Goal: Navigation & Orientation: Find specific page/section

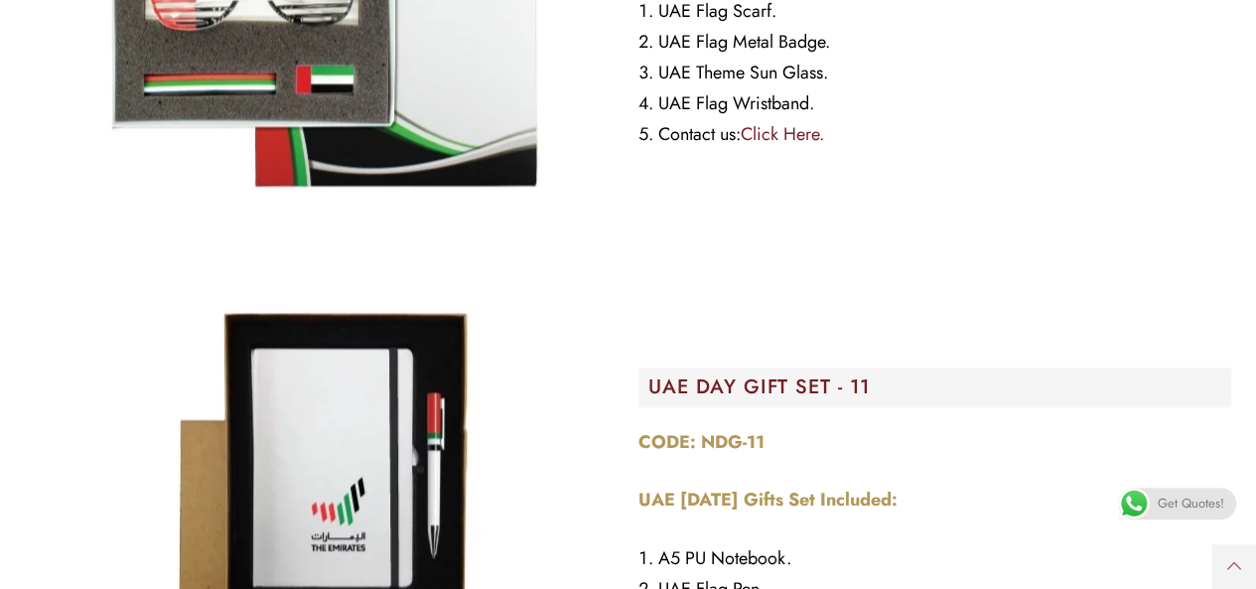
scroll to position [4757, 0]
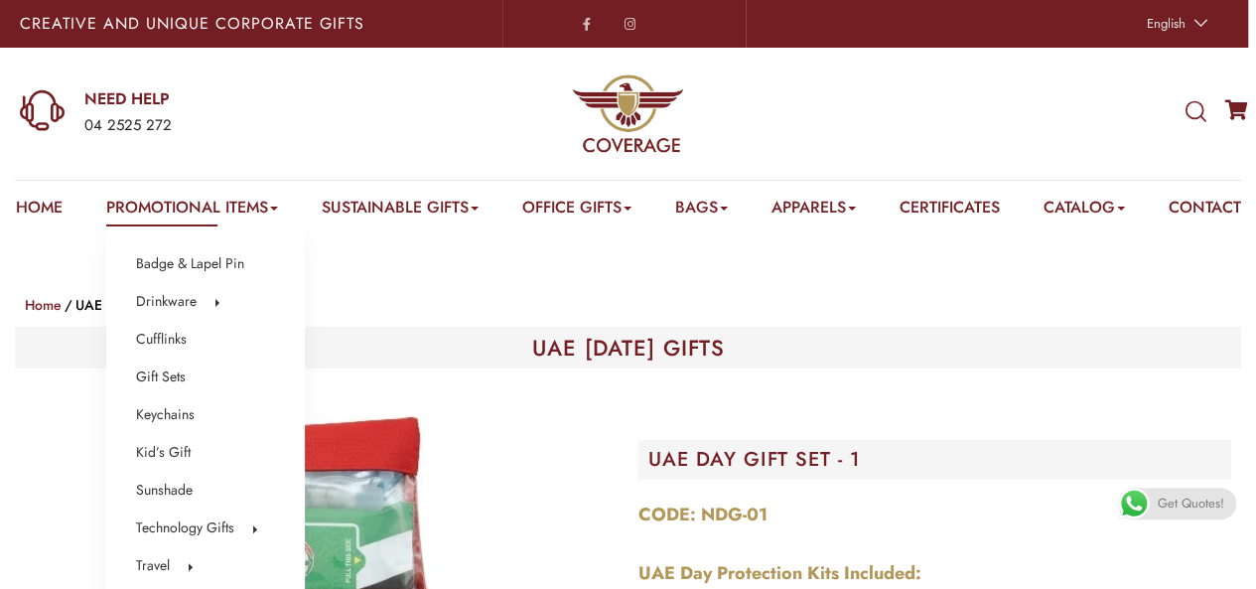
click at [156, 205] on link "Promotional Items" at bounding box center [192, 211] width 172 height 31
click at [149, 382] on link "Gift Sets" at bounding box center [161, 378] width 50 height 26
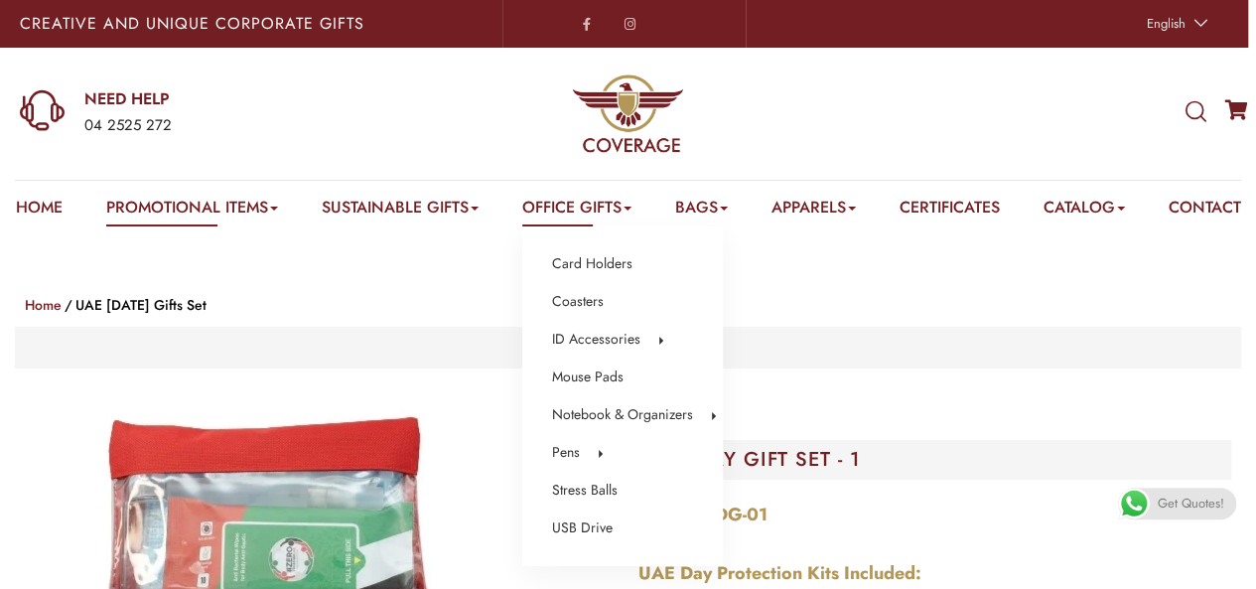
click at [612, 210] on link "Office Gifts" at bounding box center [576, 211] width 109 height 31
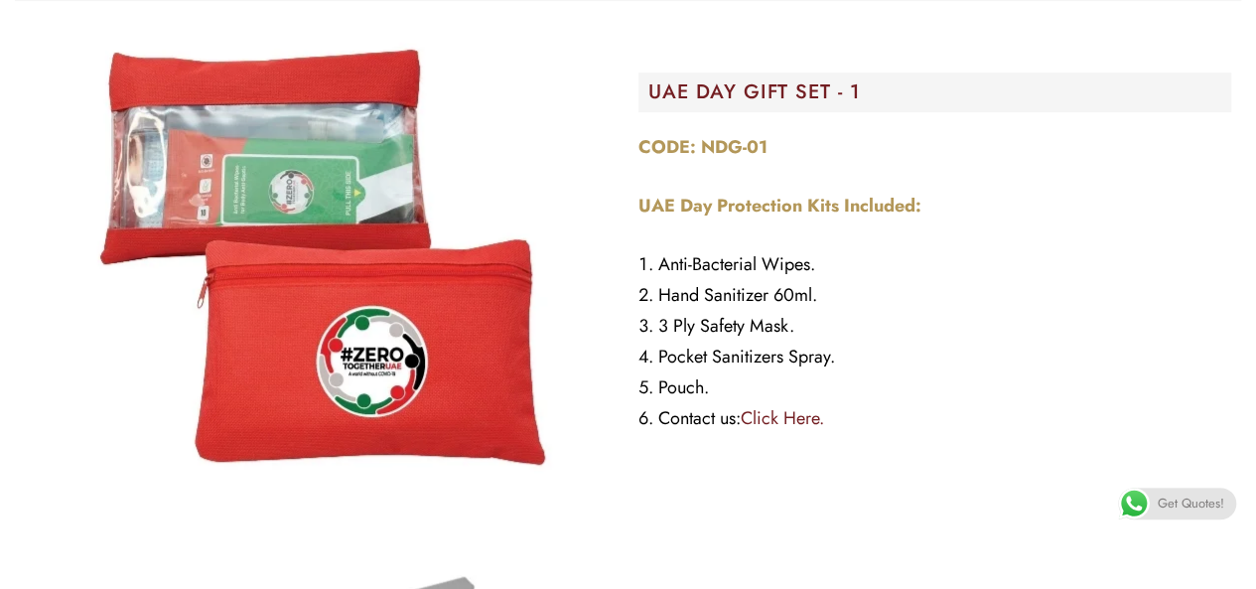
scroll to position [99, 0]
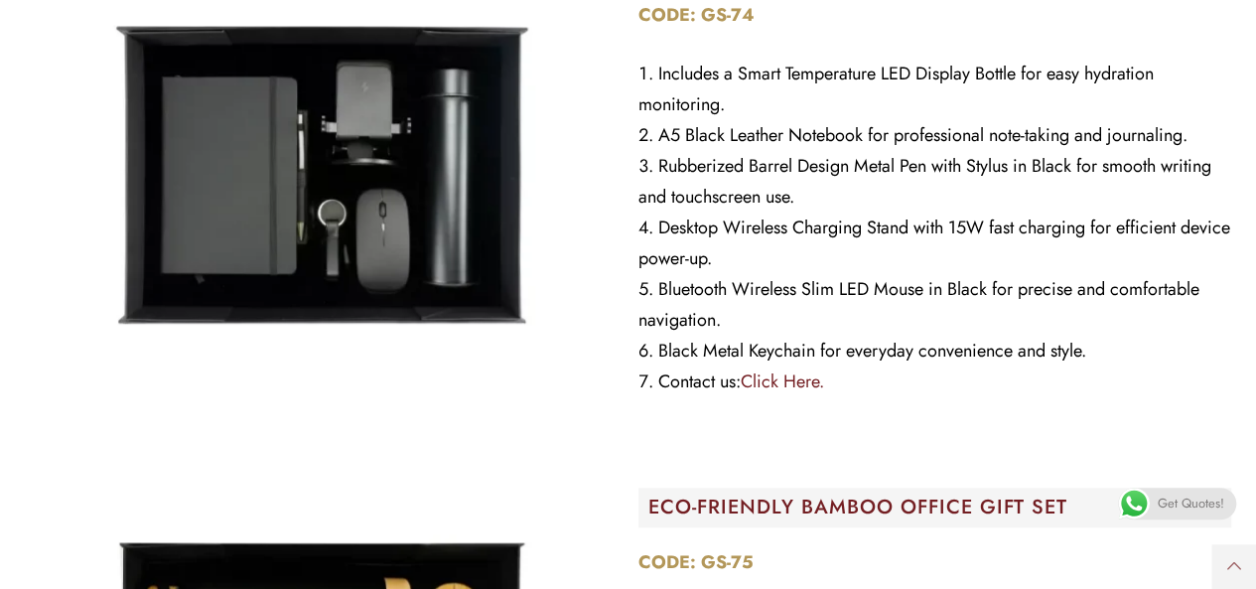
scroll to position [12018, 0]
